Goal: Obtain resource: Download file/media

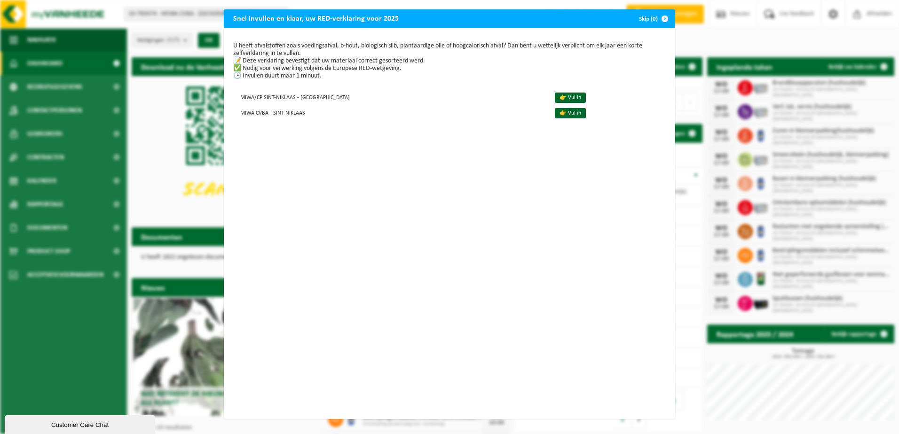
click at [665, 16] on span "button" at bounding box center [664, 18] width 19 height 19
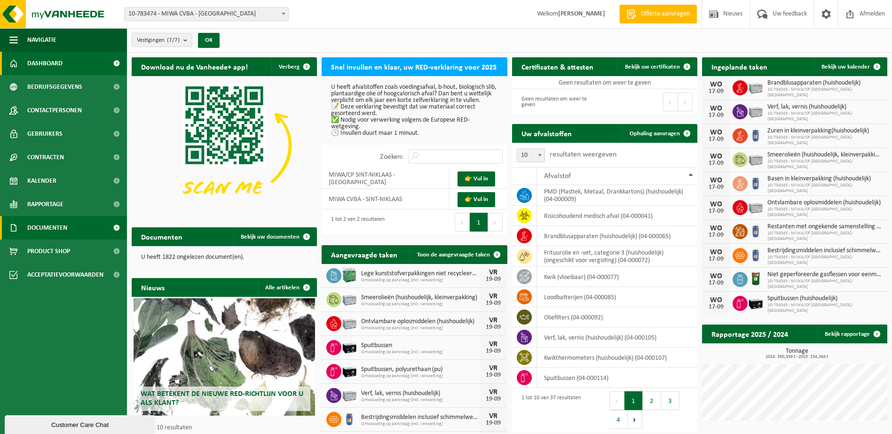
click at [42, 226] on span "Documenten" at bounding box center [47, 227] width 40 height 23
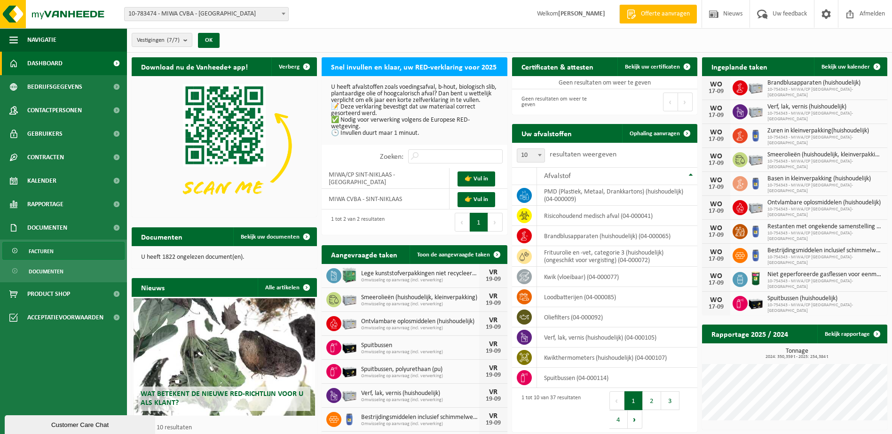
click at [45, 249] on span "Facturen" at bounding box center [41, 251] width 25 height 18
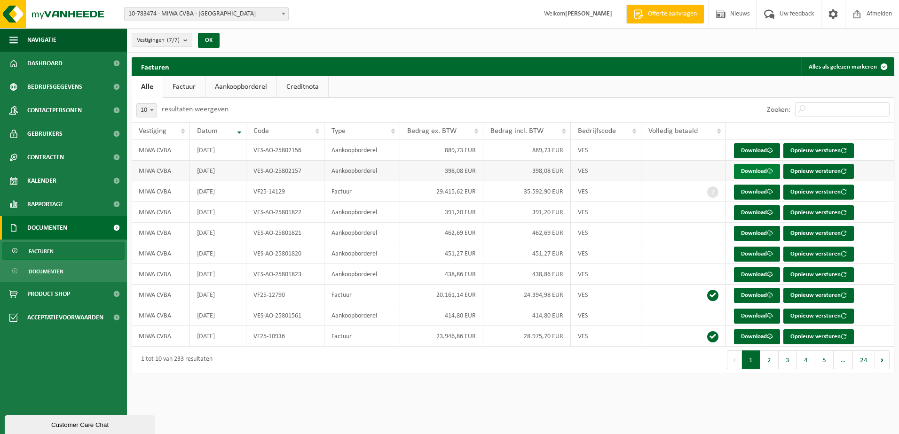
click at [750, 170] on link "Download" at bounding box center [757, 171] width 46 height 15
